Goal: Information Seeking & Learning: Learn about a topic

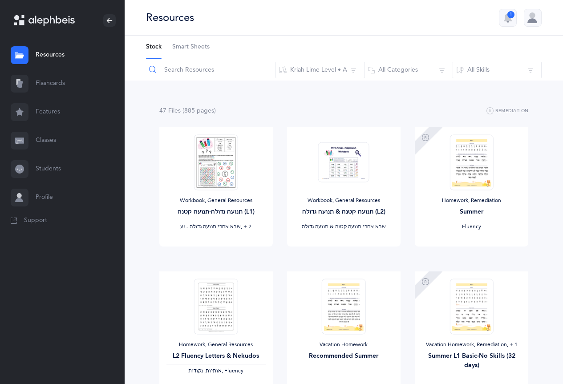
click at [216, 67] on input "text" at bounding box center [211, 69] width 130 height 21
type input "homework"
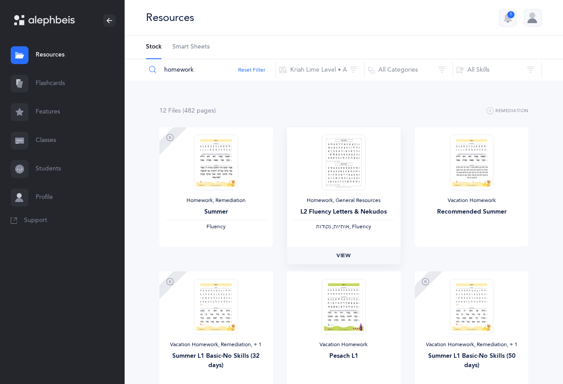
click at [340, 253] on span "View" at bounding box center [344, 256] width 14 height 8
click at [493, 109] on icon "button" at bounding box center [491, 111] width 8 height 11
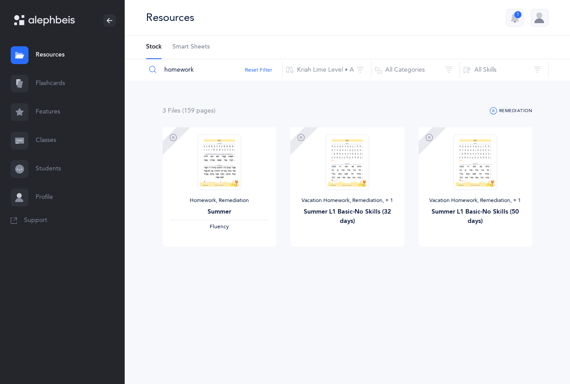
click at [493, 109] on icon "button" at bounding box center [494, 111] width 8 height 11
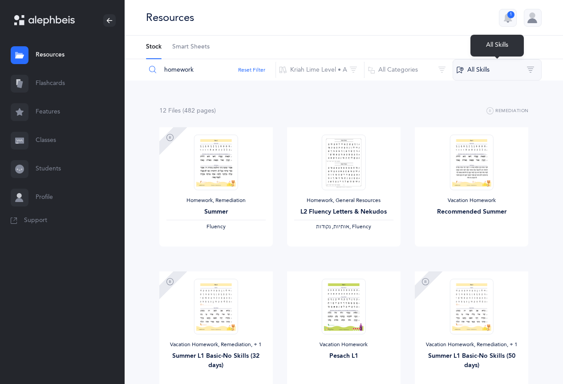
click at [531, 68] on button "All Skills" at bounding box center [497, 69] width 89 height 21
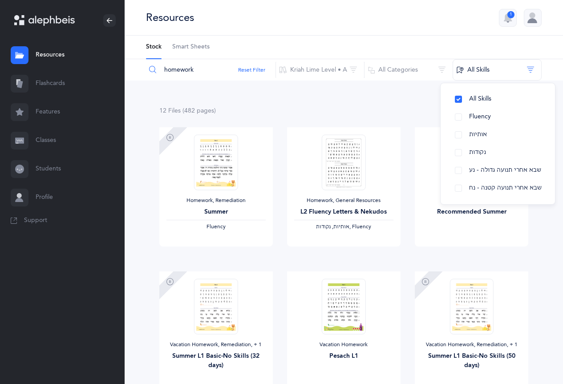
click at [397, 109] on div "12 File s (482 page s ) Remediation" at bounding box center [344, 111] width 370 height 11
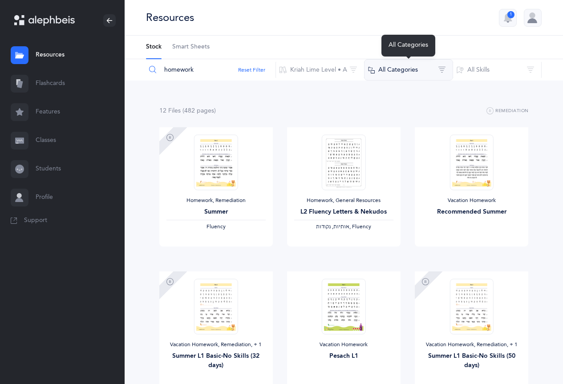
click at [411, 71] on button "All Categories" at bounding box center [408, 69] width 89 height 21
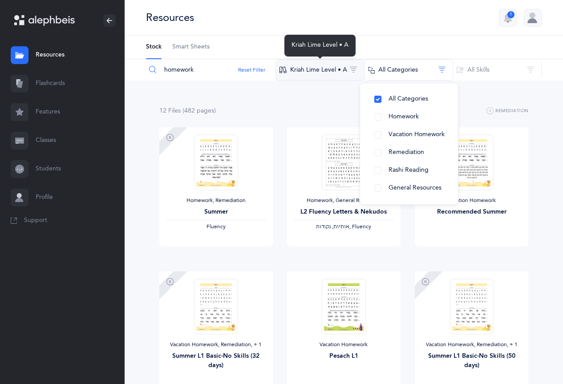
click at [337, 68] on button "Kriah Lime Level • A" at bounding box center [320, 69] width 89 height 21
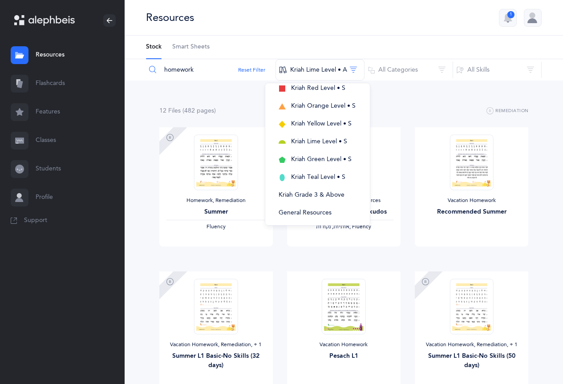
scroll to position [200, 0]
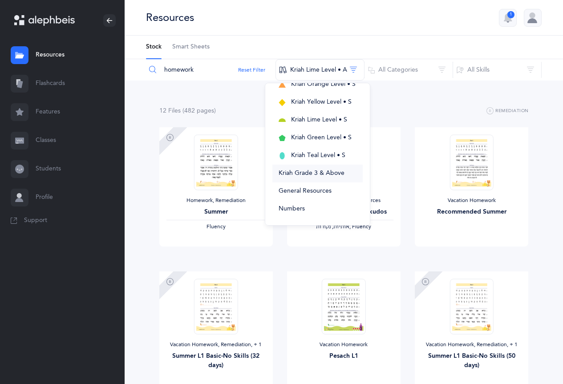
click at [346, 177] on button "Kriah Grade 3 & Above" at bounding box center [318, 174] width 90 height 18
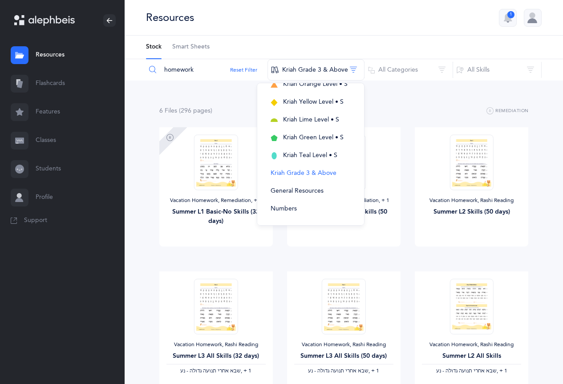
click at [410, 105] on div "6 File s (296 page s ) Remediation Vacation Homework, Remediation‪, + 1‬ Summer…" at bounding box center [344, 266] width 439 height 371
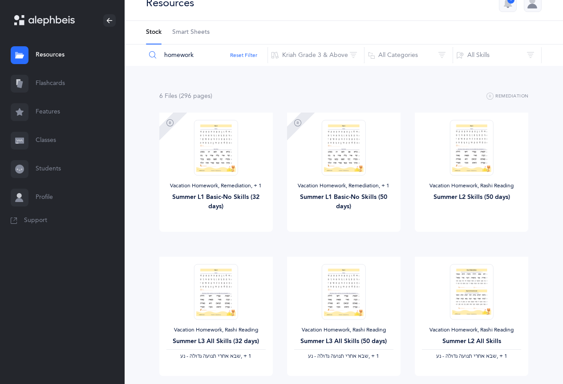
scroll to position [0, 0]
